Goal: Task Accomplishment & Management: Manage account settings

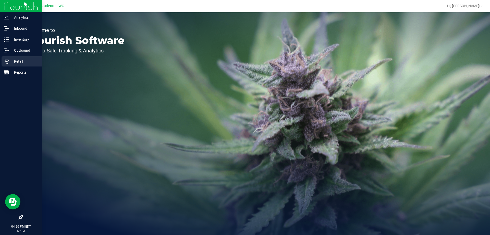
click at [7, 64] on div "Retail" at bounding box center [22, 61] width 40 height 10
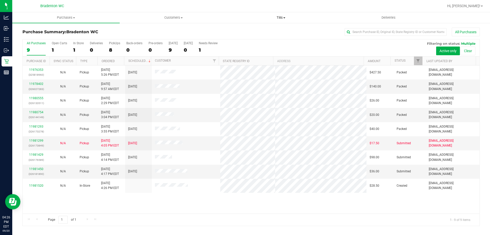
click at [284, 18] on span at bounding box center [284, 17] width 2 height 1
click at [261, 32] on span "Manage tills" at bounding box center [244, 31] width 34 height 4
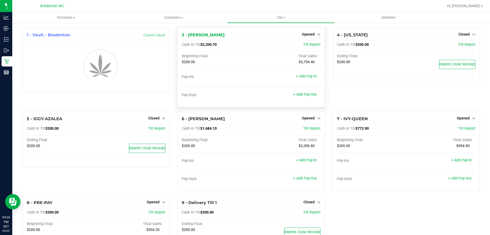
click at [316, 32] on div "Opened" at bounding box center [311, 34] width 19 height 6
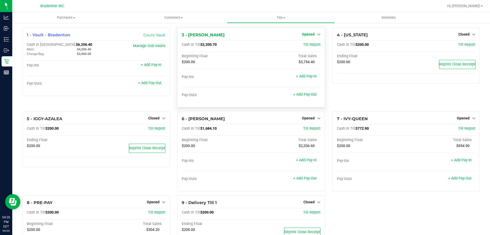
click at [302, 33] on span "Opened" at bounding box center [308, 34] width 13 height 4
click at [304, 43] on link "Close Till" at bounding box center [309, 45] width 14 height 4
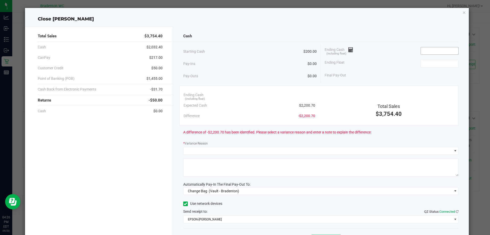
click at [429, 51] on input at bounding box center [440, 50] width 38 height 7
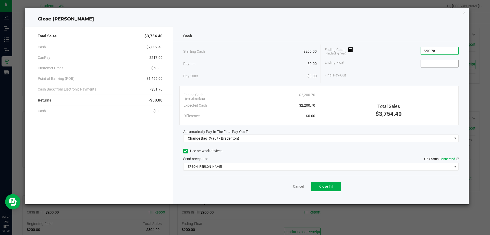
type input "$2,200.70"
click at [431, 64] on input at bounding box center [440, 63] width 38 height 7
type input "$200.00"
click at [394, 76] on div "Final Pay-Out $2,000.70" at bounding box center [392, 75] width 134 height 10
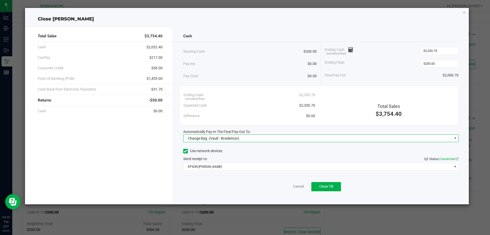
click at [366, 136] on span "Change Bag (Vault - Bradenton)" at bounding box center [318, 138] width 269 height 7
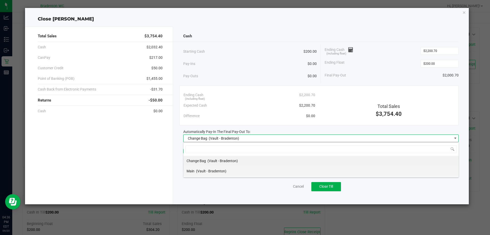
scroll to position [8, 275]
click at [239, 173] on li "Main (Vault - Bradenton)" at bounding box center [321, 171] width 275 height 10
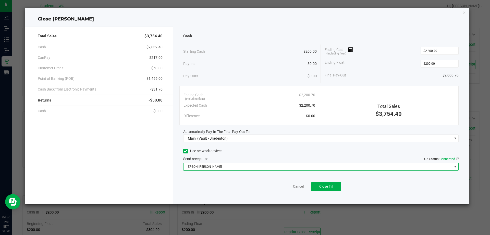
click at [260, 167] on span "EPSON-[PERSON_NAME]" at bounding box center [318, 166] width 269 height 7
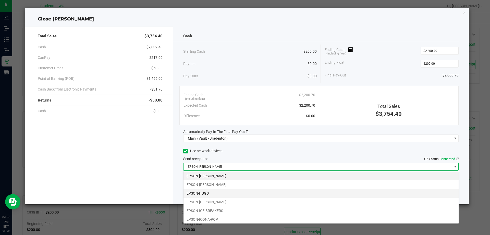
click at [212, 194] on li "EPSON-HUGO" at bounding box center [321, 193] width 275 height 9
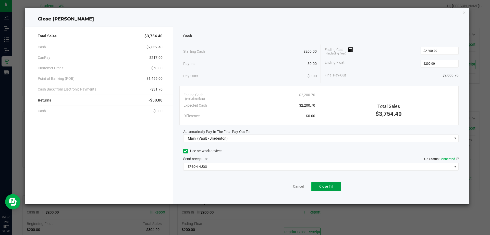
click at [324, 188] on button "Close Till" at bounding box center [326, 186] width 30 height 9
